Goal: Transaction & Acquisition: Purchase product/service

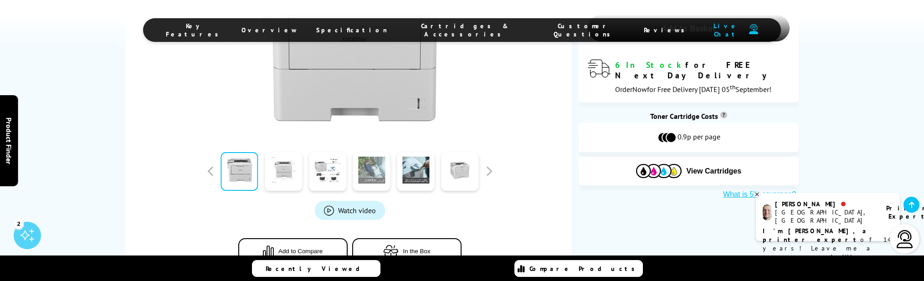
scroll to position [279, 0]
click at [379, 168] on link at bounding box center [371, 171] width 37 height 39
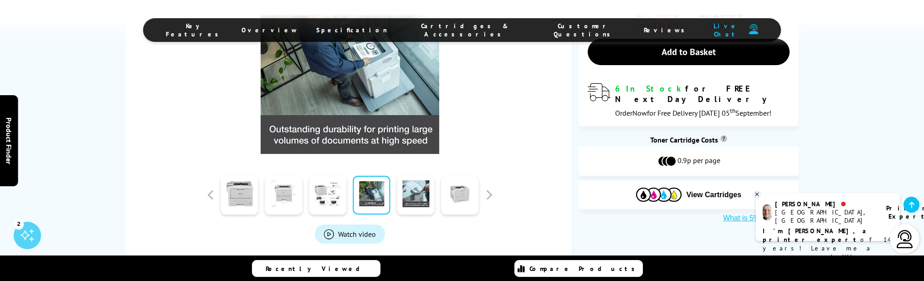
scroll to position [263, 0]
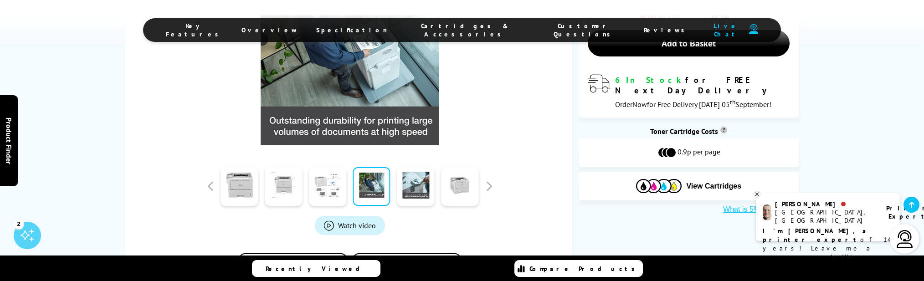
click at [320, 185] on link at bounding box center [327, 186] width 37 height 39
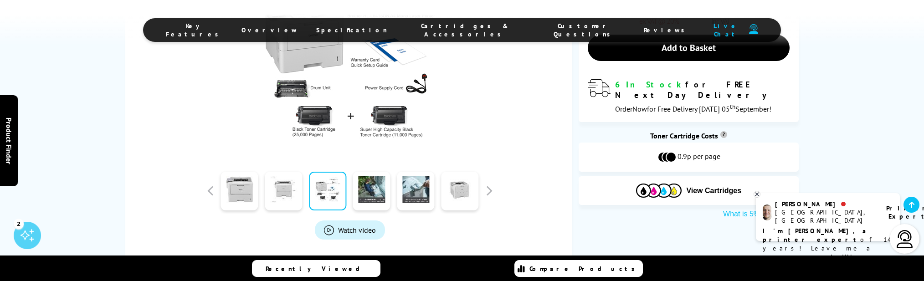
scroll to position [264, 0]
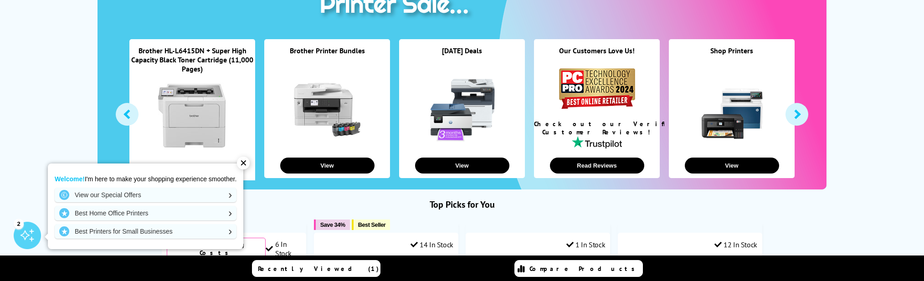
click at [250, 163] on div "✕" at bounding box center [243, 163] width 13 height 13
